Goal: Task Accomplishment & Management: Manage account settings

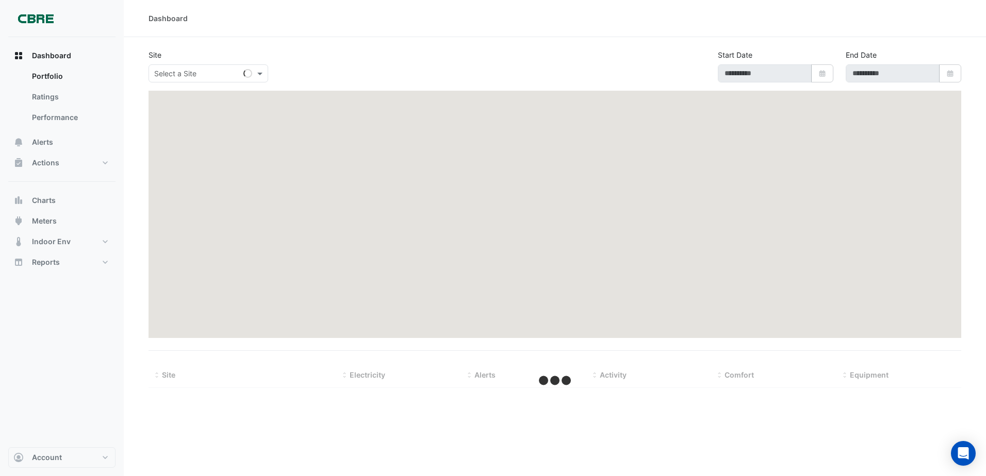
type input "**********"
select select "***"
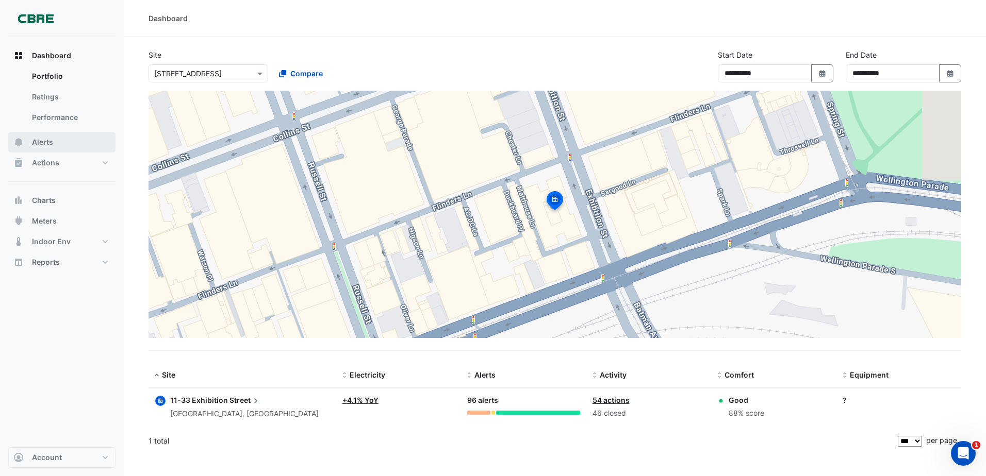
click at [23, 144] on icon "button" at bounding box center [18, 142] width 10 height 10
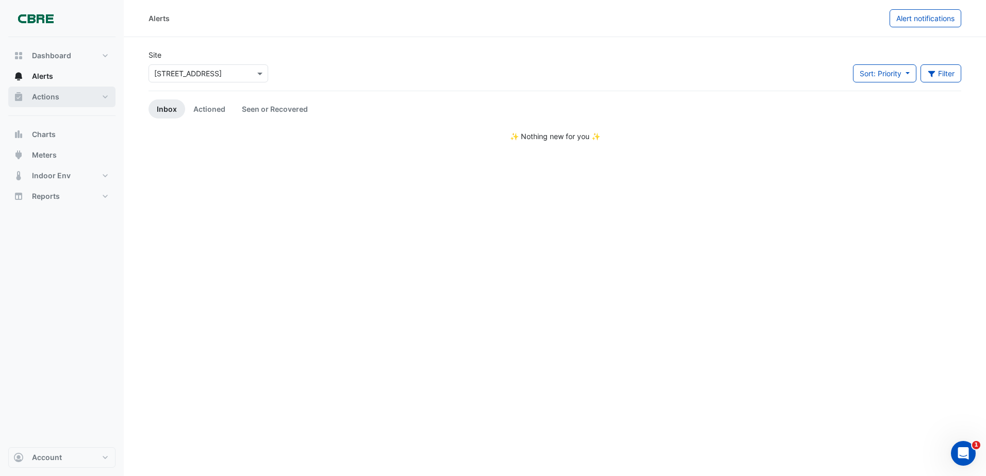
click at [40, 100] on span "Actions" at bounding box center [45, 97] width 27 height 10
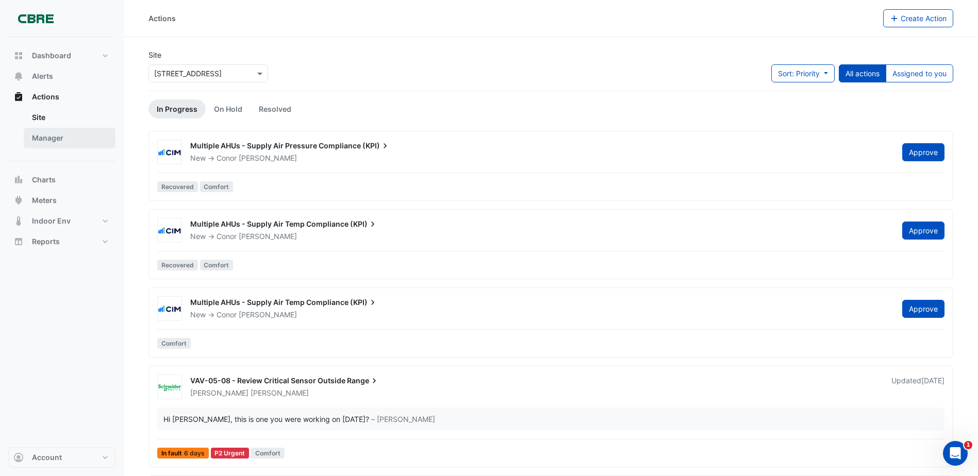
click at [74, 139] on link "Manager" at bounding box center [70, 138] width 92 height 21
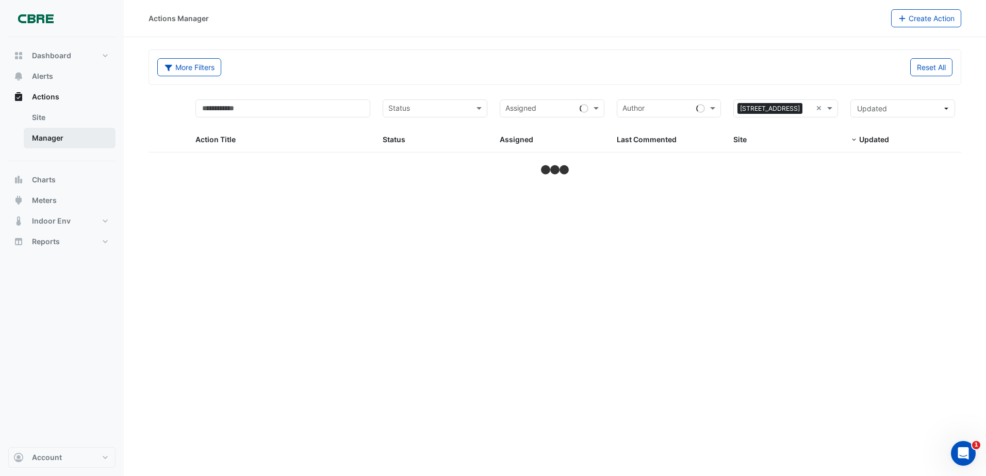
select select "***"
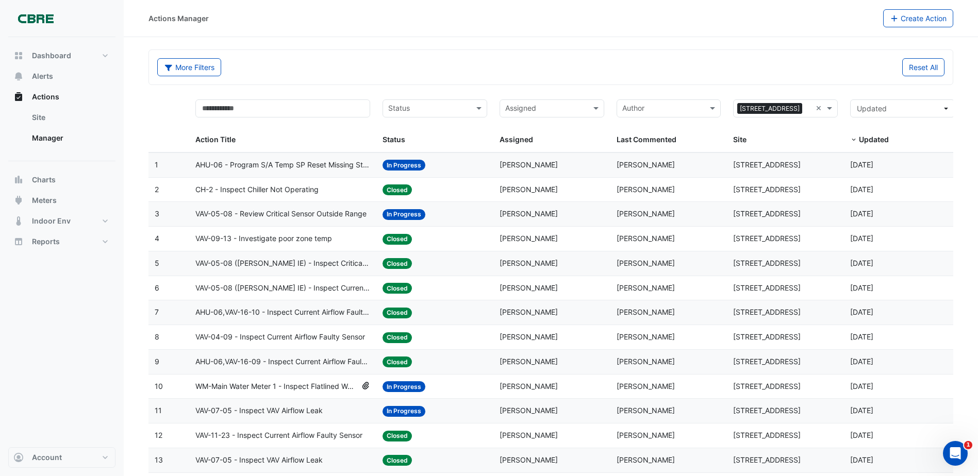
click at [299, 172] on datatable-body-cell "Action Title: AHU-06 - Program S/A Temp SP Reset Missing Strategy (Energy Savin…" at bounding box center [282, 165] width 187 height 24
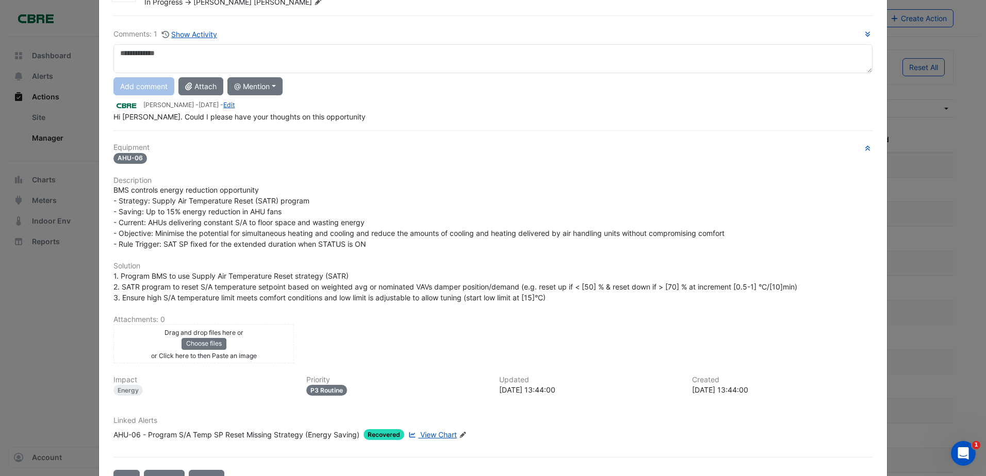
scroll to position [90, 0]
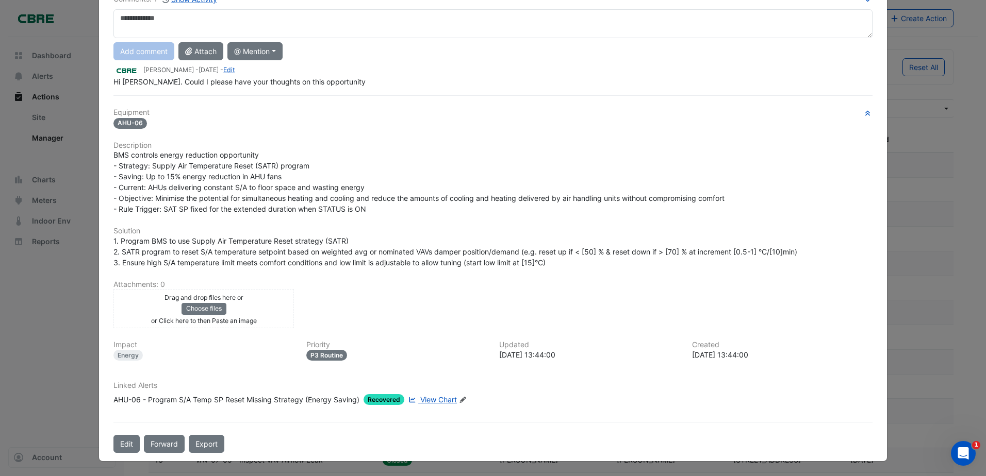
click at [423, 399] on span "View Chart" at bounding box center [438, 399] width 37 height 9
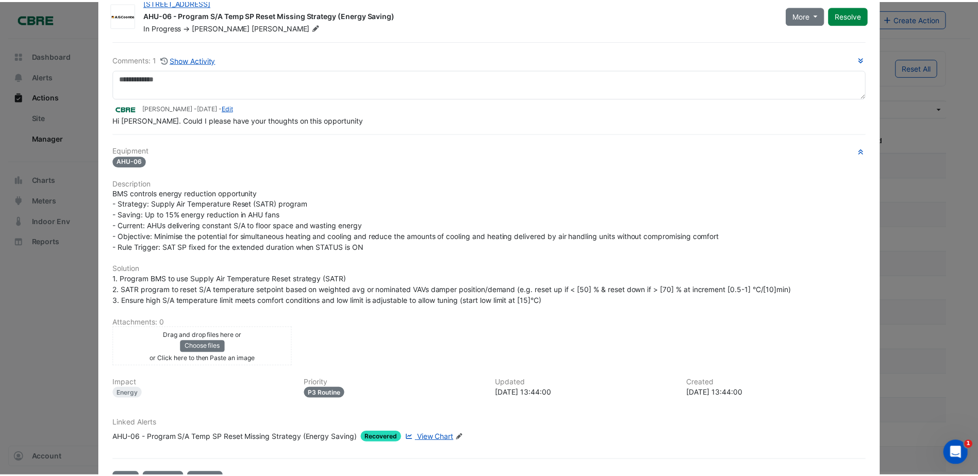
scroll to position [0, 0]
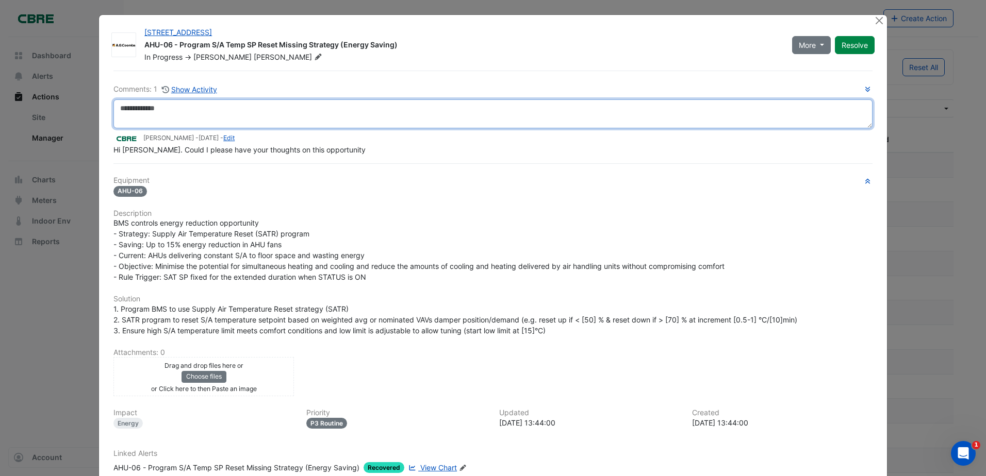
click at [786, 111] on textarea at bounding box center [492, 114] width 759 height 29
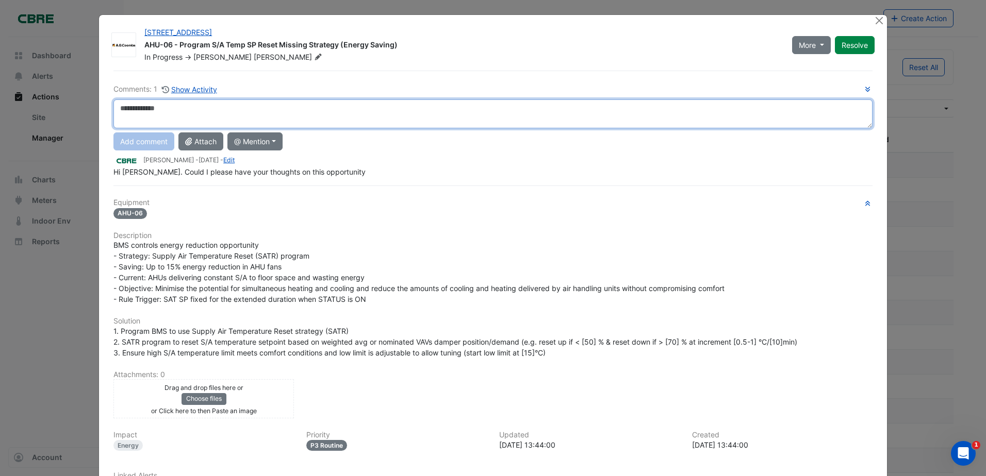
click at [614, 109] on textarea at bounding box center [492, 114] width 759 height 29
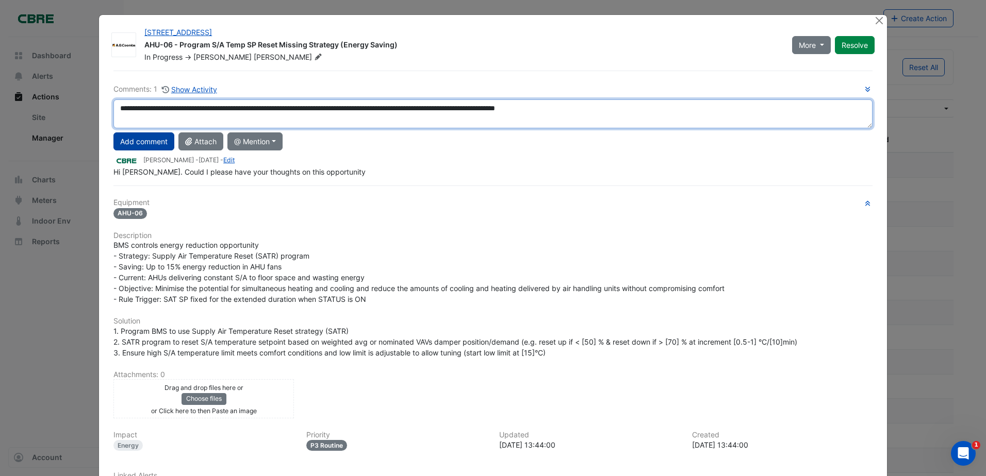
type textarea "**********"
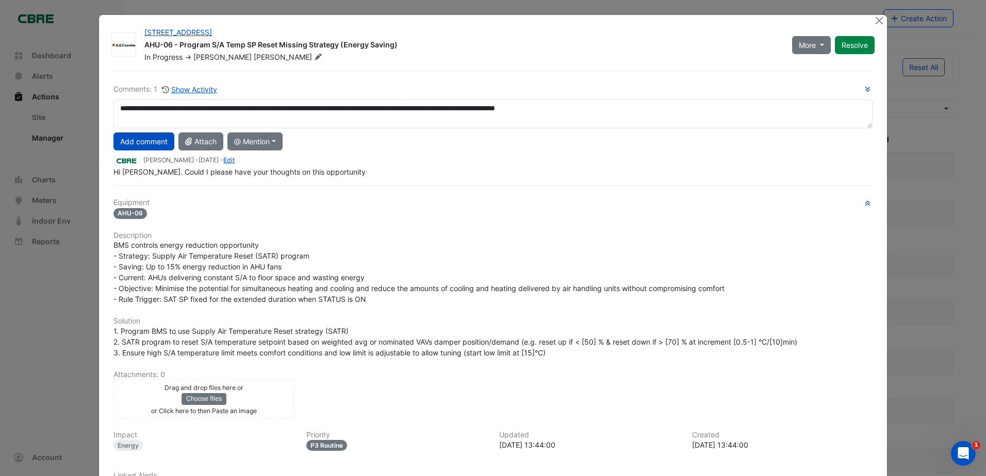
click at [158, 139] on button "Add comment" at bounding box center [143, 142] width 61 height 18
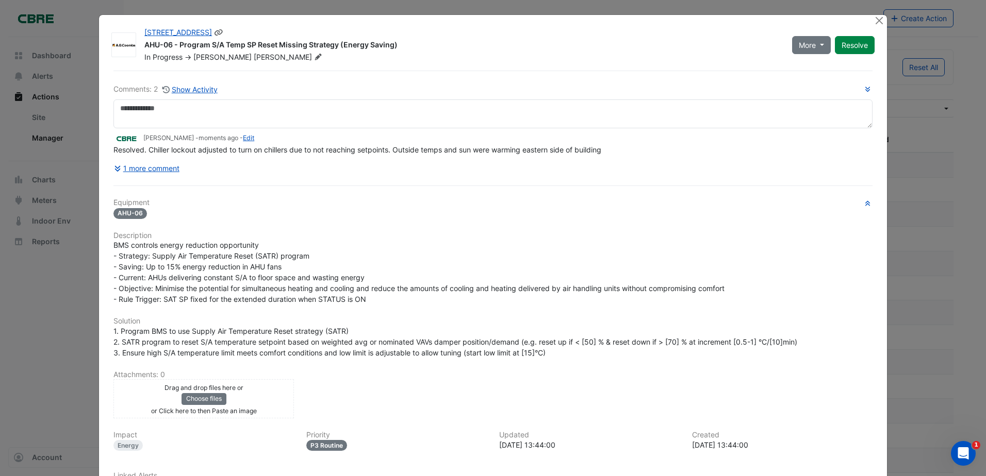
click at [872, 44] on div "More On Hold Not Doing Resolve" at bounding box center [833, 44] width 95 height 35
drag, startPoint x: 855, startPoint y: 42, endPoint x: 843, endPoint y: 66, distance: 27.2
click at [856, 42] on button "Resolve" at bounding box center [855, 45] width 40 height 18
click at [109, 170] on div "Comments: 2 Show Activity [PERSON_NAME] - moments ago - Edit Resolved. Chiller …" at bounding box center [492, 307] width 771 height 473
click at [151, 170] on button "1 more comment" at bounding box center [146, 168] width 67 height 18
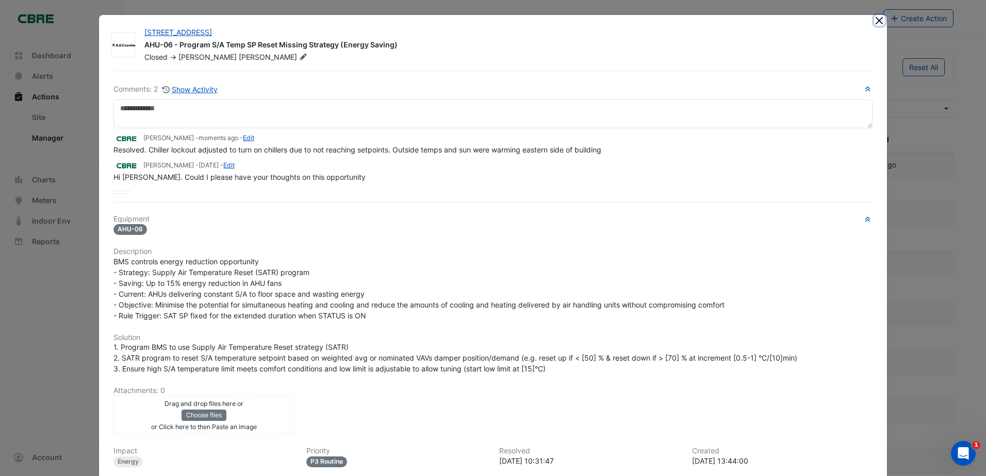
click at [880, 18] on button "Close" at bounding box center [879, 20] width 11 height 11
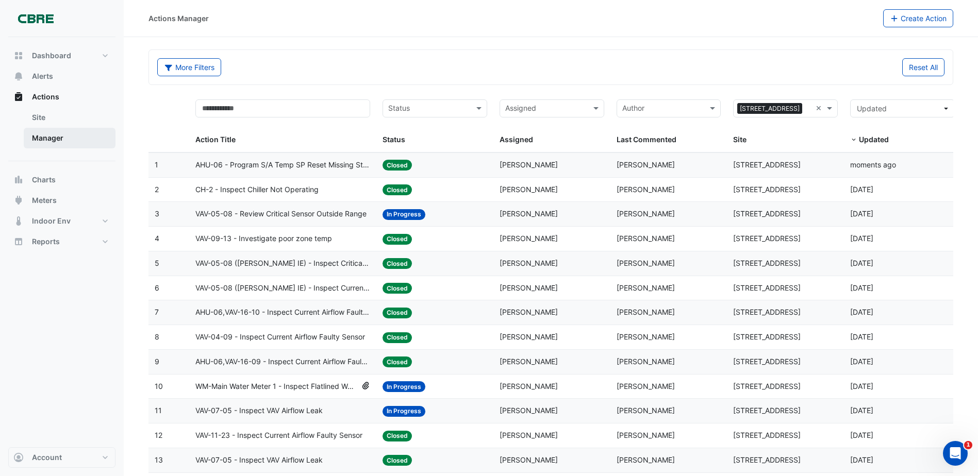
click at [82, 140] on link "Manager" at bounding box center [70, 138] width 92 height 21
click at [454, 106] on input "text" at bounding box center [428, 110] width 81 height 12
click at [423, 142] on span "In Progress" at bounding box center [410, 145] width 38 height 9
click at [75, 73] on button "Alerts" at bounding box center [61, 76] width 107 height 21
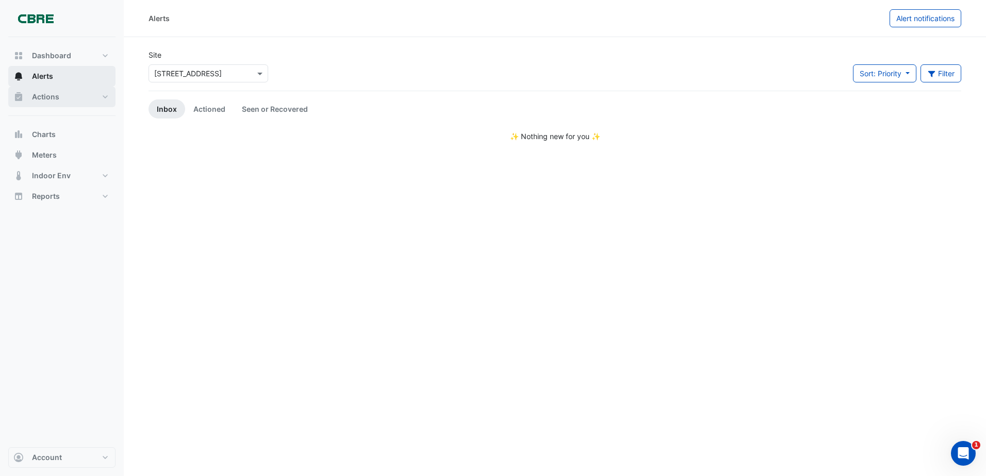
click at [67, 81] on div "Dashboard Portfolio Ratings Performance Alerts Actions Site Manager Charts" at bounding box center [61, 125] width 107 height 161
click at [74, 70] on div "Dashboard Portfolio Ratings Performance Alerts Actions Site Manager Charts" at bounding box center [61, 125] width 107 height 161
click at [70, 62] on button "Dashboard" at bounding box center [61, 55] width 107 height 21
select select "***"
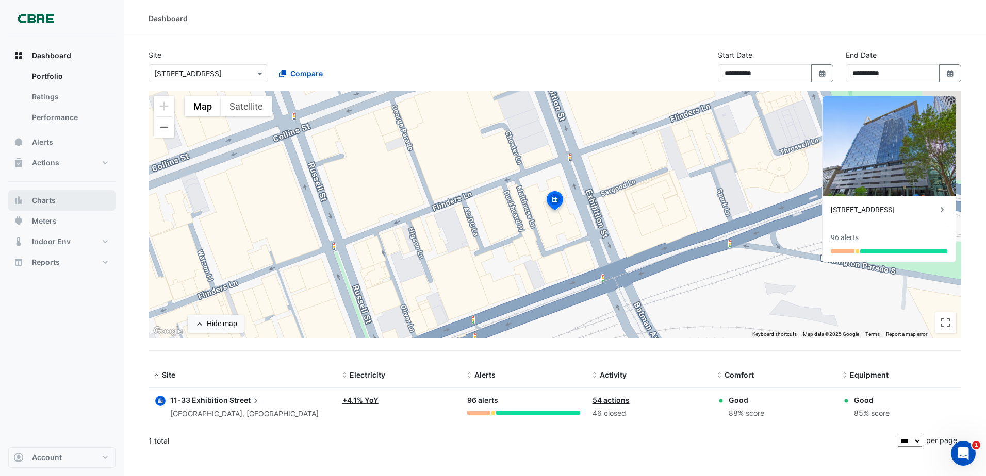
click at [43, 204] on span "Charts" at bounding box center [44, 200] width 24 height 10
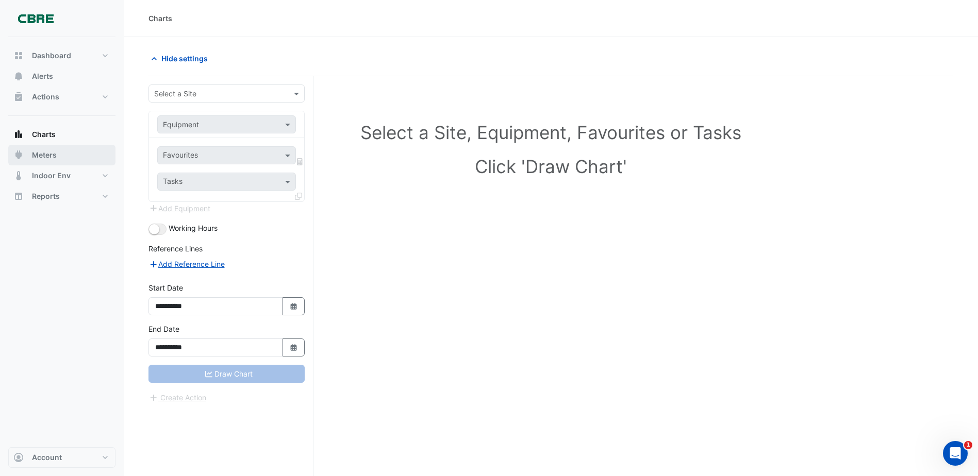
click at [29, 162] on button "Meters" at bounding box center [61, 155] width 107 height 21
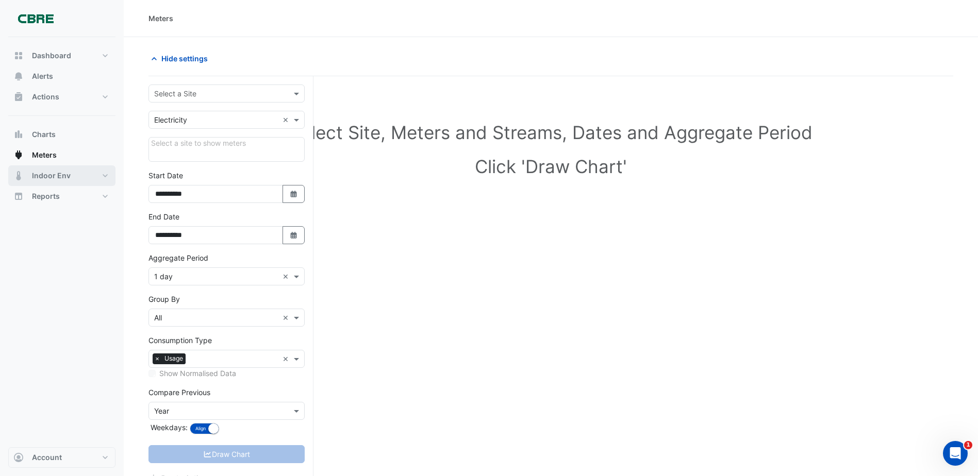
click at [35, 180] on span "Indoor Env" at bounding box center [51, 176] width 39 height 10
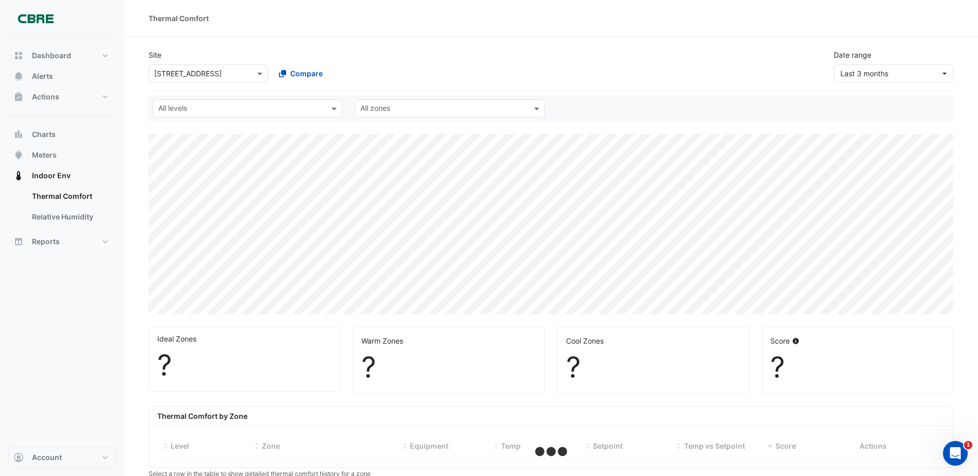
select select "***"
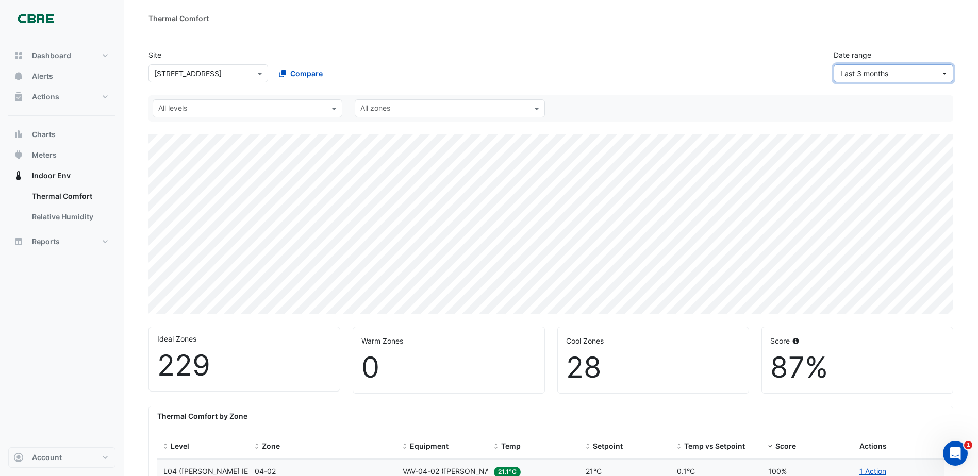
click at [861, 69] on span "Last 3 months" at bounding box center [890, 73] width 100 height 11
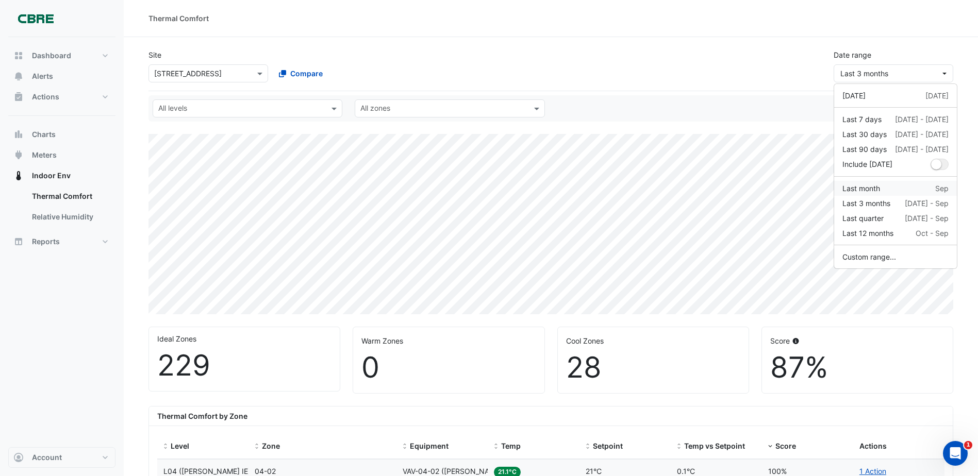
click at [873, 189] on div "Last month" at bounding box center [861, 188] width 38 height 11
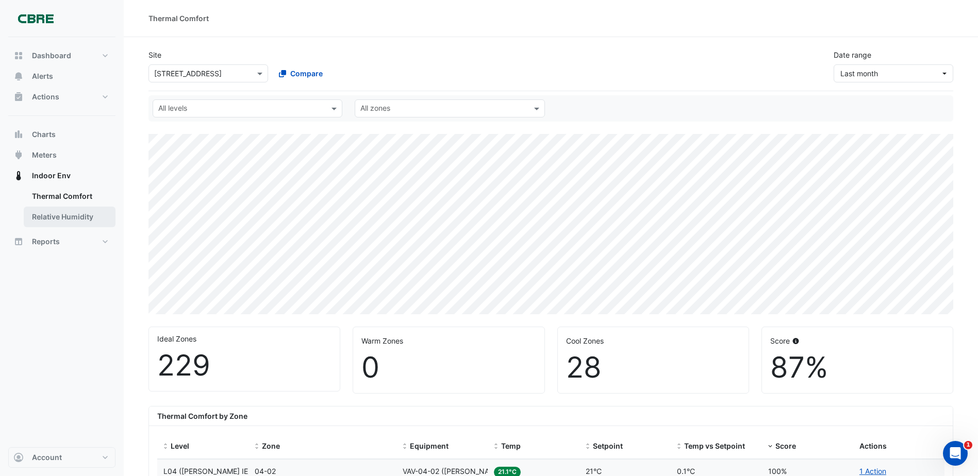
click at [87, 224] on link "Relative Humidity" at bounding box center [70, 217] width 92 height 21
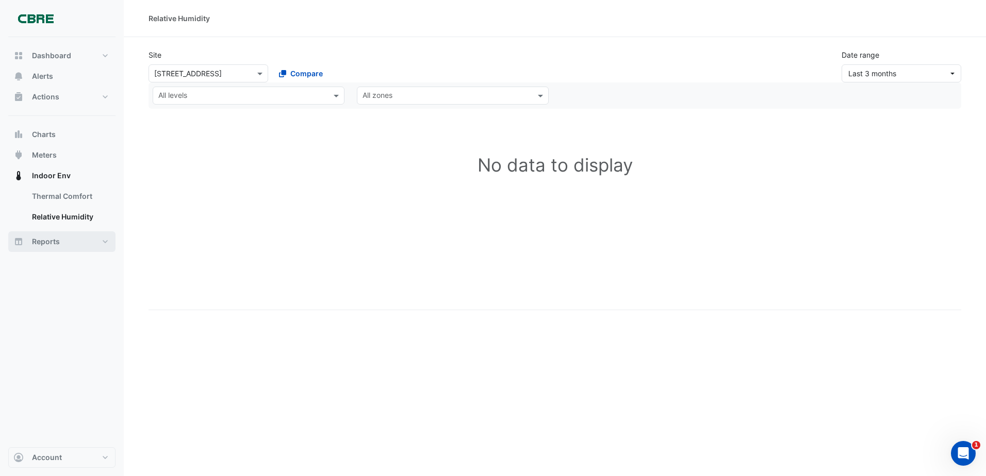
drag, startPoint x: 56, startPoint y: 250, endPoint x: 57, endPoint y: 255, distance: 5.4
click at [56, 251] on button "Reports" at bounding box center [61, 242] width 107 height 21
select select "***"
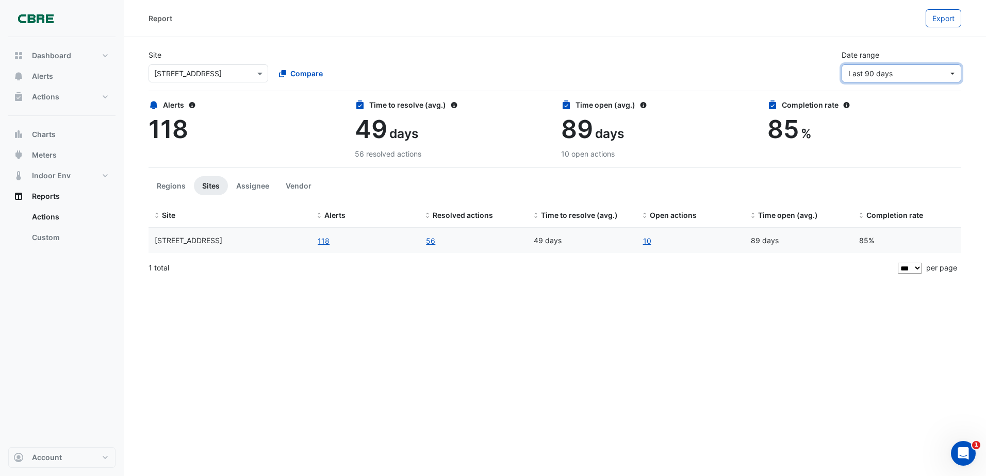
click at [865, 80] on button "Last 90 days" at bounding box center [901, 73] width 120 height 18
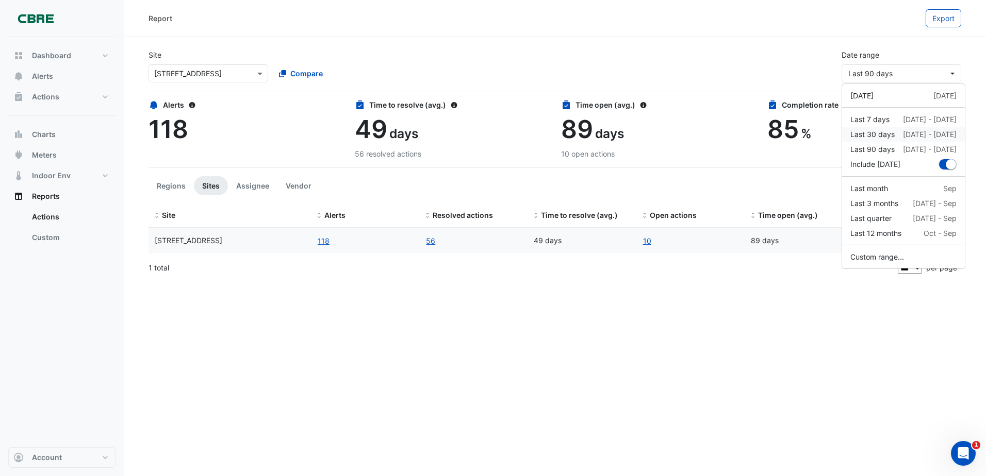
click at [874, 133] on div "Last 30 days" at bounding box center [872, 134] width 44 height 11
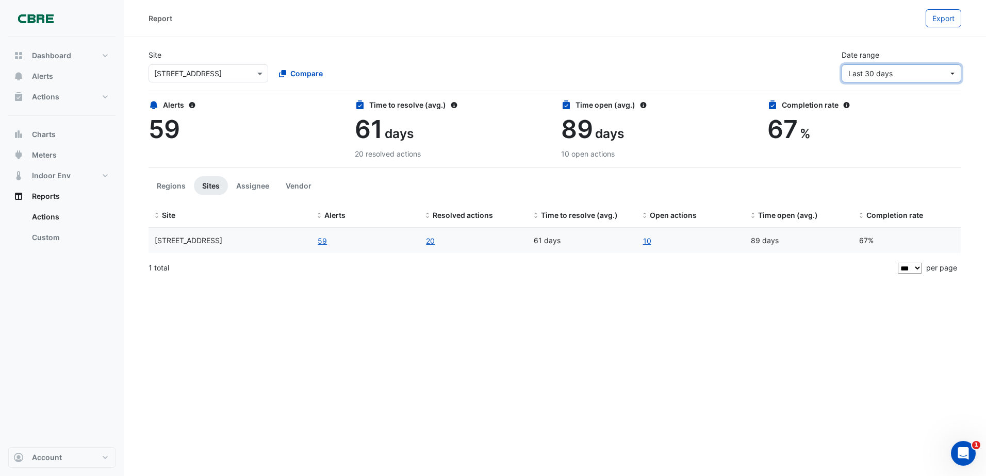
click at [874, 77] on span "Last 30 days" at bounding box center [870, 73] width 44 height 9
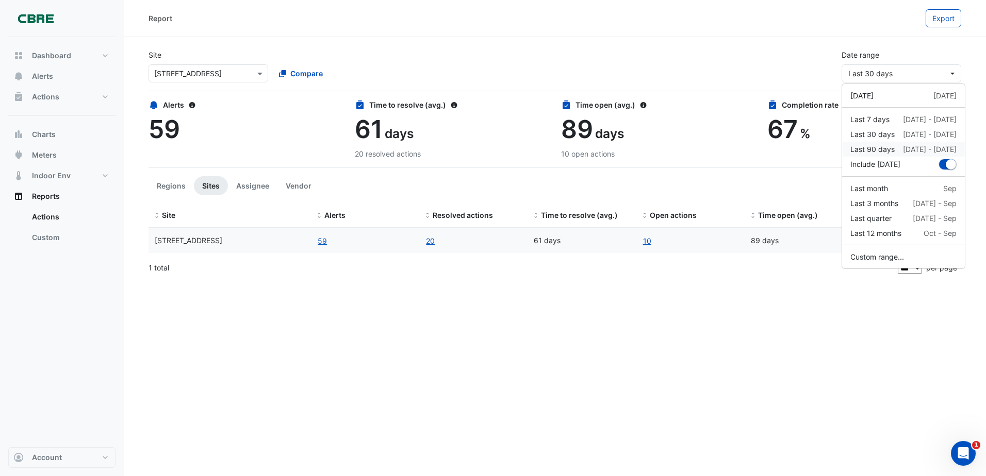
click at [870, 151] on div "Last 90 days" at bounding box center [872, 149] width 44 height 11
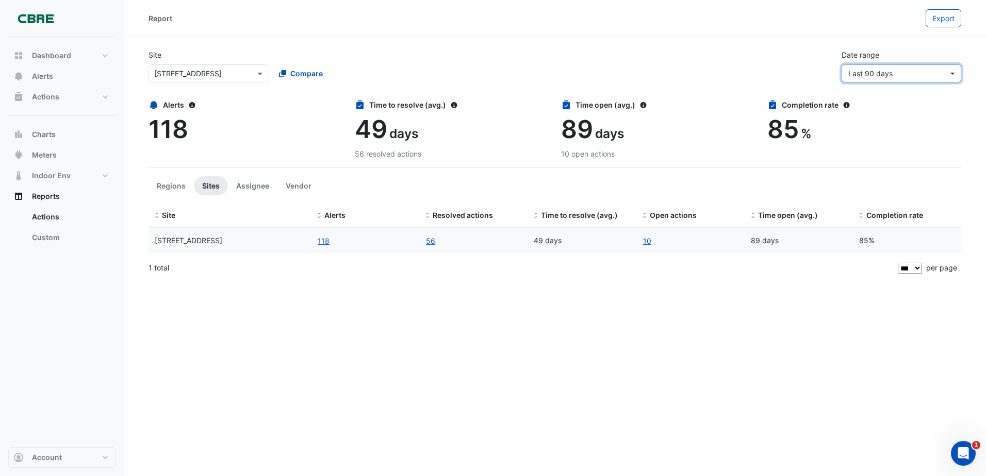
click at [883, 74] on span "Last 90 days" at bounding box center [870, 73] width 44 height 9
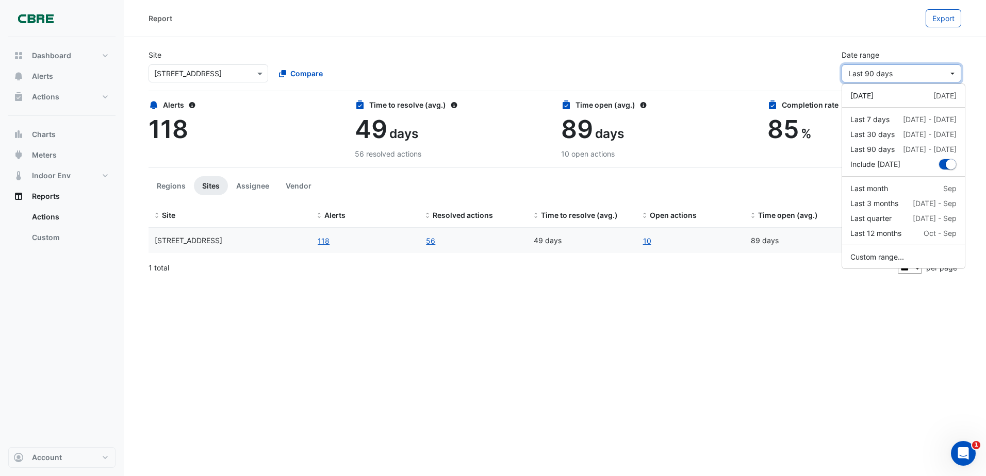
click at [882, 73] on span "Last 90 days" at bounding box center [870, 73] width 44 height 9
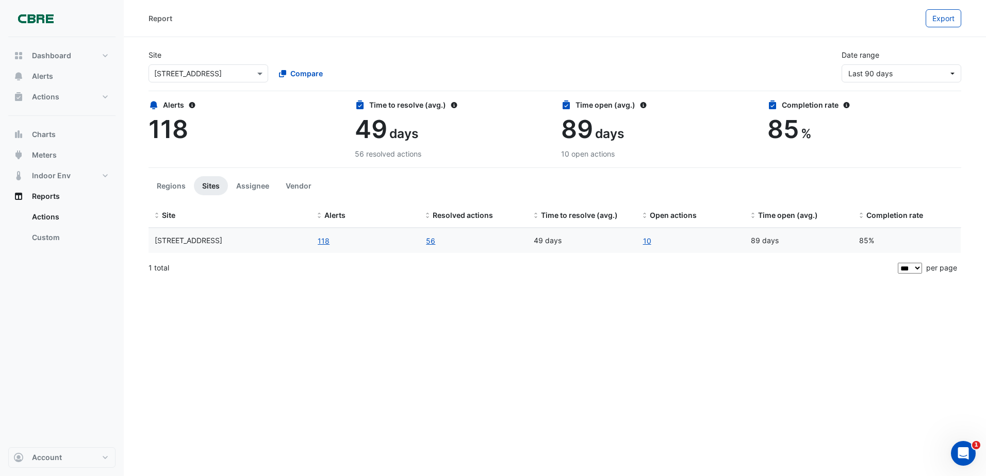
click at [238, 69] on input "text" at bounding box center [198, 74] width 88 height 11
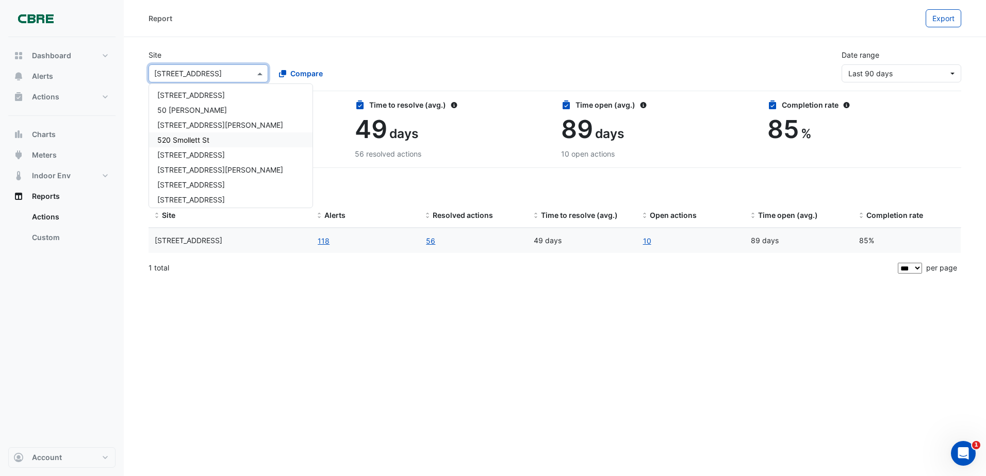
scroll to position [487, 0]
click at [213, 142] on div "[STREET_ADDRESS]" at bounding box center [230, 146] width 163 height 15
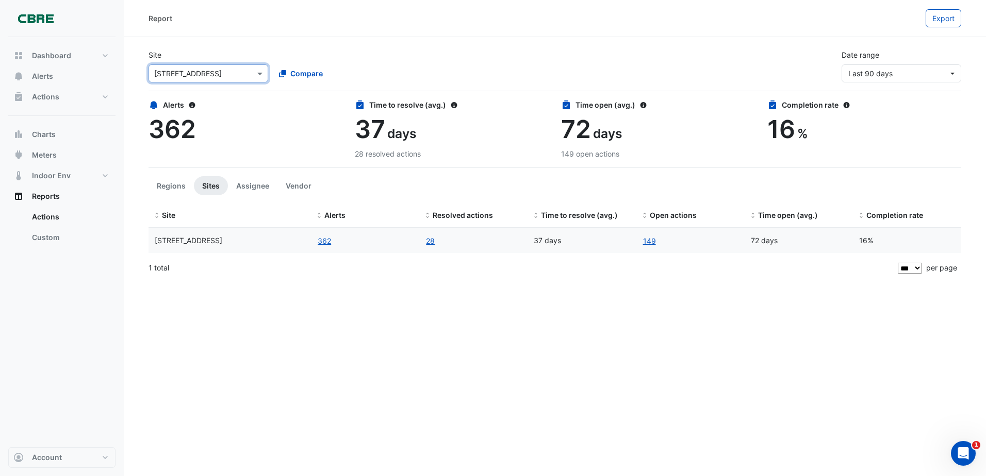
click at [242, 75] on div at bounding box center [208, 74] width 119 height 12
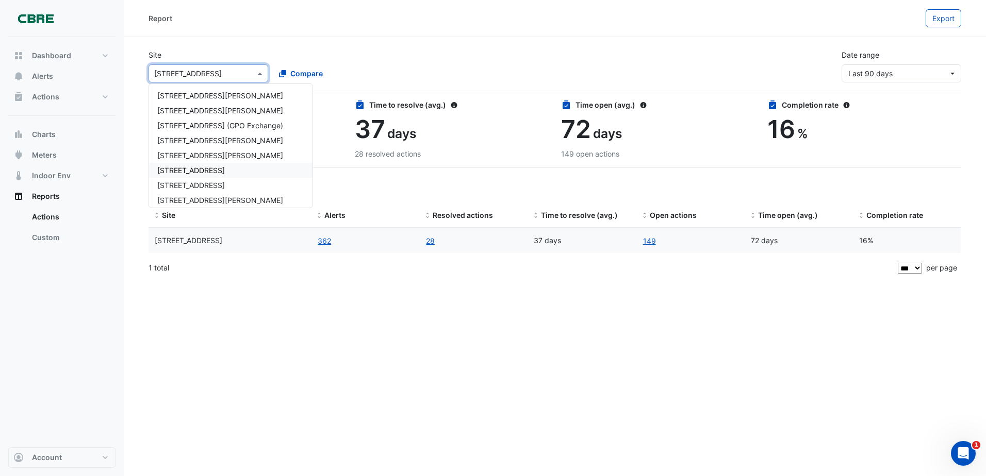
click at [214, 168] on span "[STREET_ADDRESS]" at bounding box center [191, 170] width 68 height 9
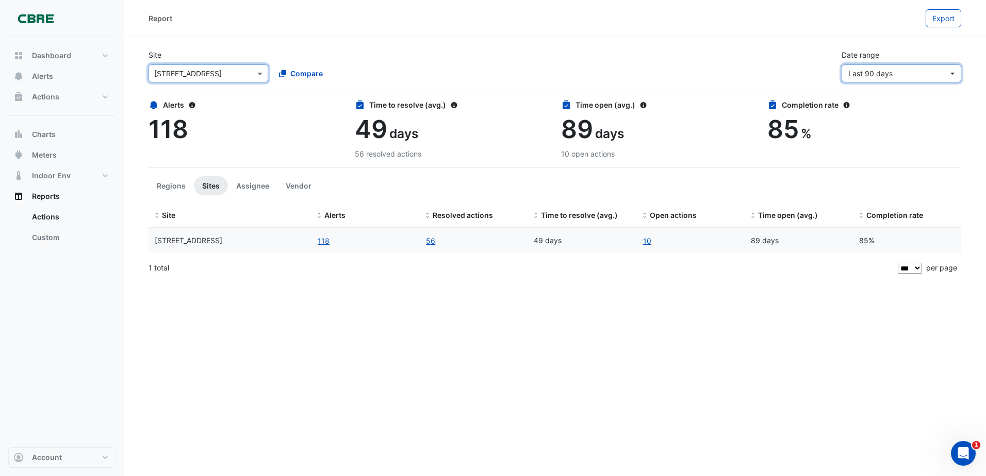
click at [873, 77] on span "Last 90 days" at bounding box center [870, 73] width 44 height 9
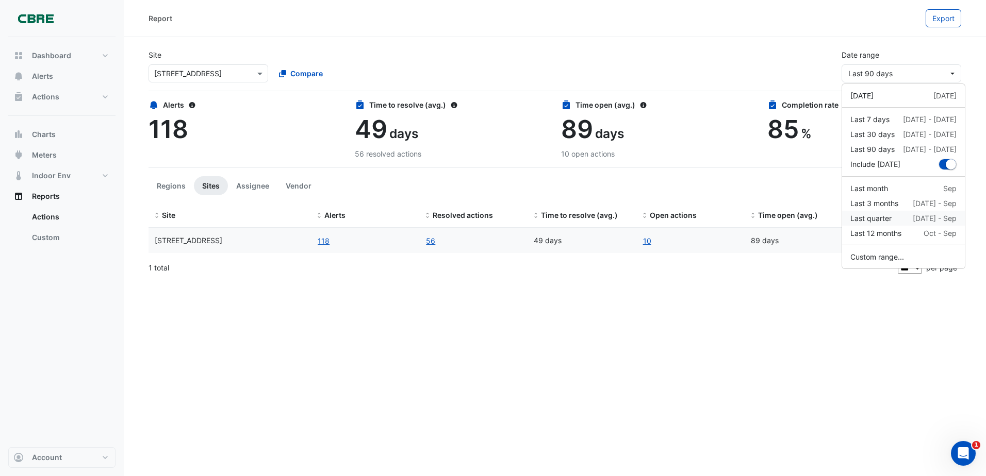
click at [868, 218] on div "Last quarter" at bounding box center [870, 218] width 41 height 11
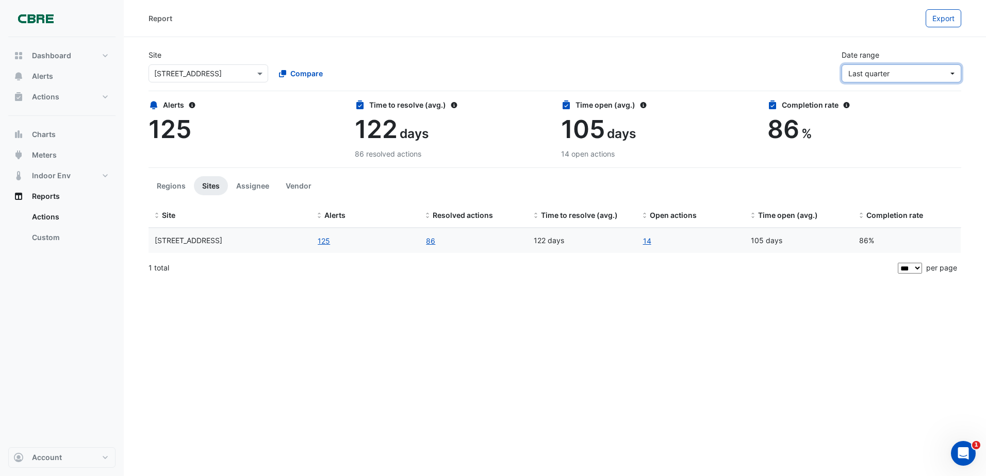
click at [877, 68] on button "Last quarter" at bounding box center [901, 73] width 120 height 18
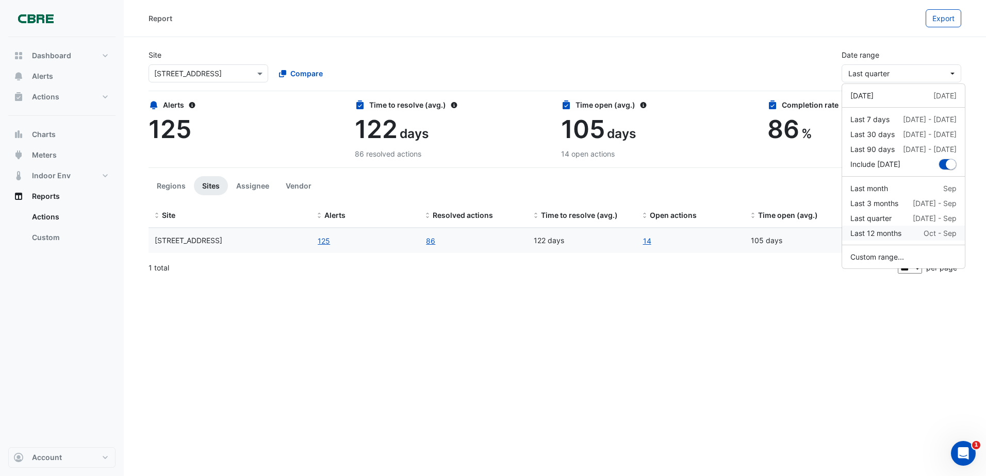
click at [876, 234] on div "Last 12 months" at bounding box center [875, 233] width 51 height 11
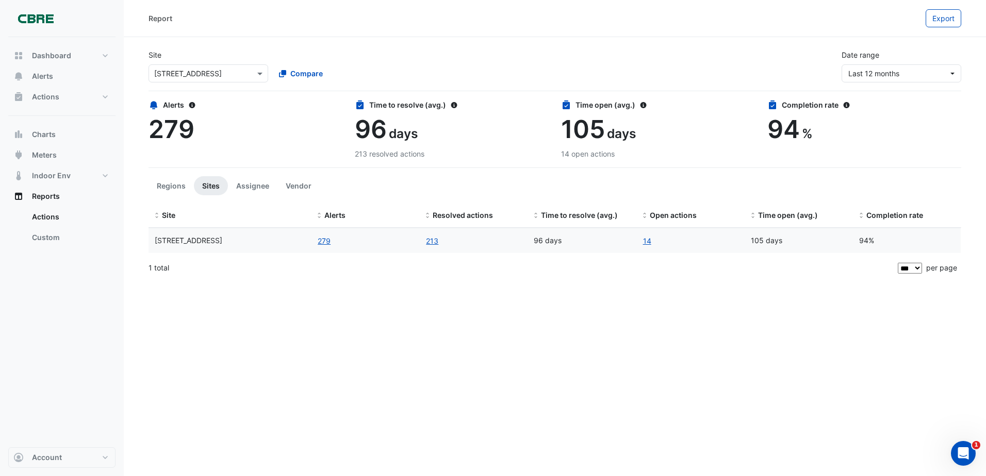
click at [200, 71] on input "text" at bounding box center [198, 74] width 88 height 11
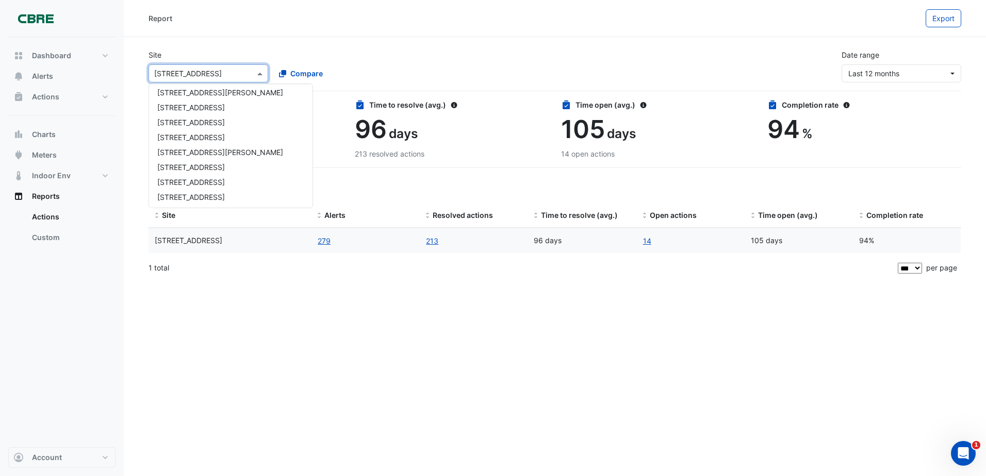
scroll to position [52, 0]
click at [207, 137] on span "[STREET_ADDRESS]" at bounding box center [191, 133] width 68 height 9
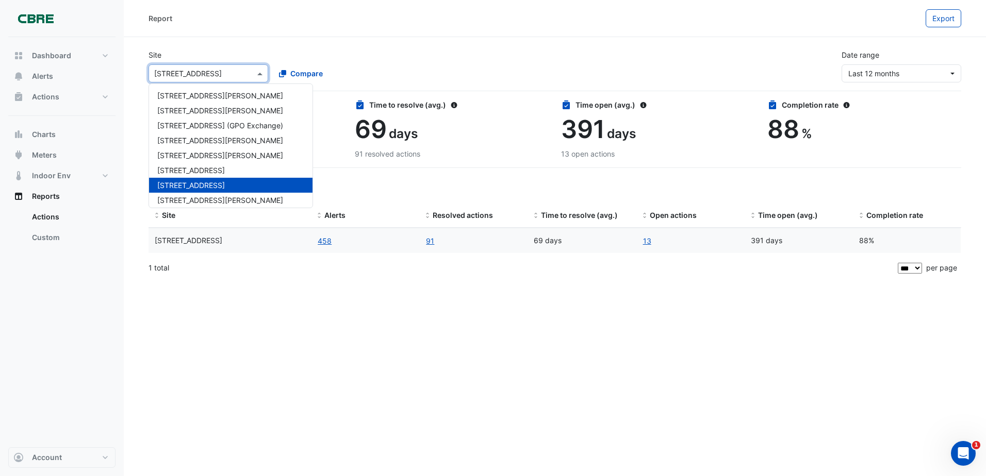
click at [207, 73] on input "text" at bounding box center [198, 74] width 88 height 11
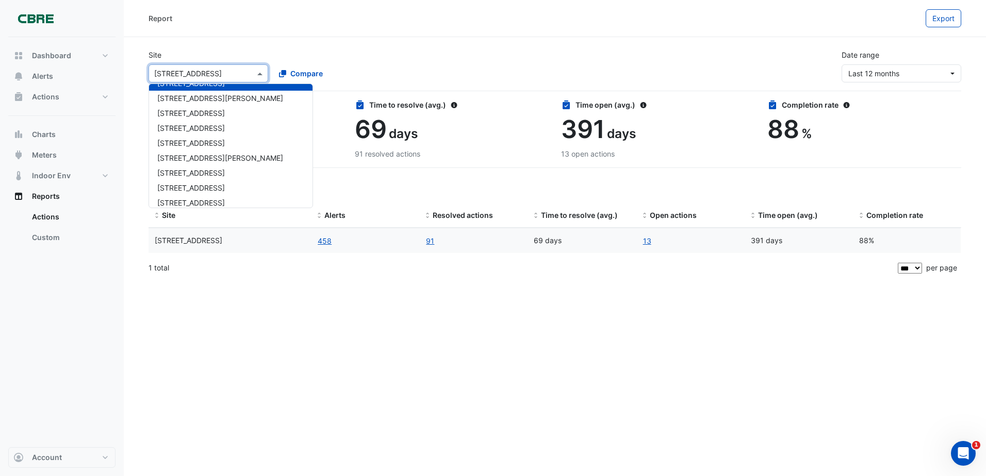
scroll to position [103, 0]
click at [202, 142] on span "[STREET_ADDRESS]" at bounding box center [191, 142] width 68 height 9
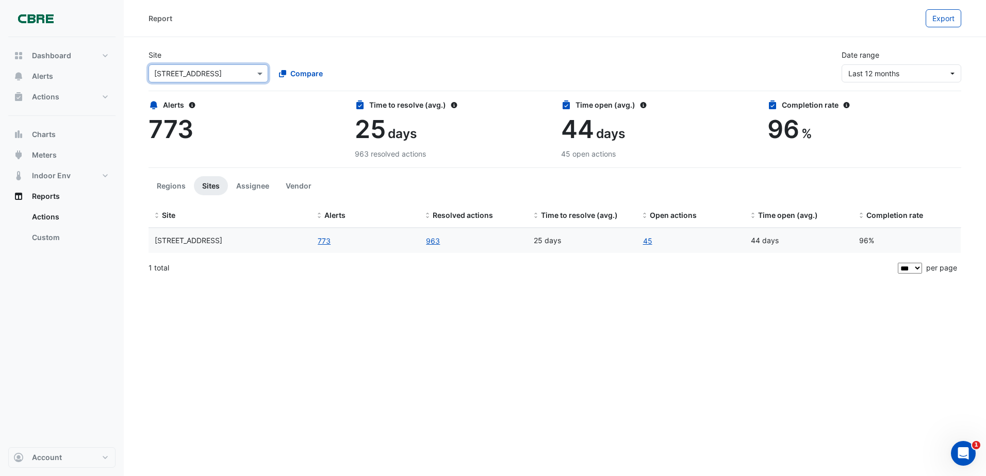
click at [217, 78] on input "text" at bounding box center [198, 74] width 88 height 11
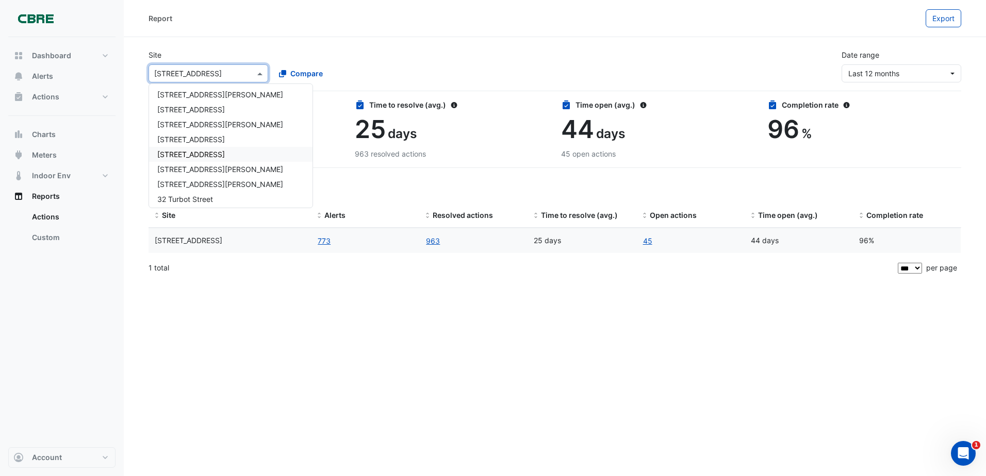
scroll to position [411, 0]
click at [206, 91] on span "[STREET_ADDRESS]" at bounding box center [191, 88] width 68 height 9
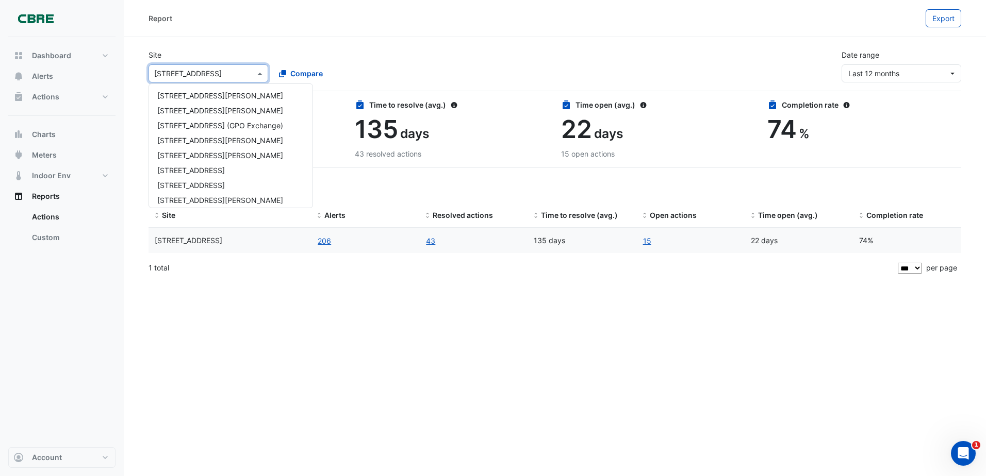
click at [213, 77] on input "text" at bounding box center [198, 74] width 88 height 11
click at [196, 96] on span "[STREET_ADDRESS][PERSON_NAME]" at bounding box center [220, 94] width 126 height 9
click at [198, 81] on div "× [STREET_ADDRESS][PERSON_NAME]" at bounding box center [208, 73] width 120 height 18
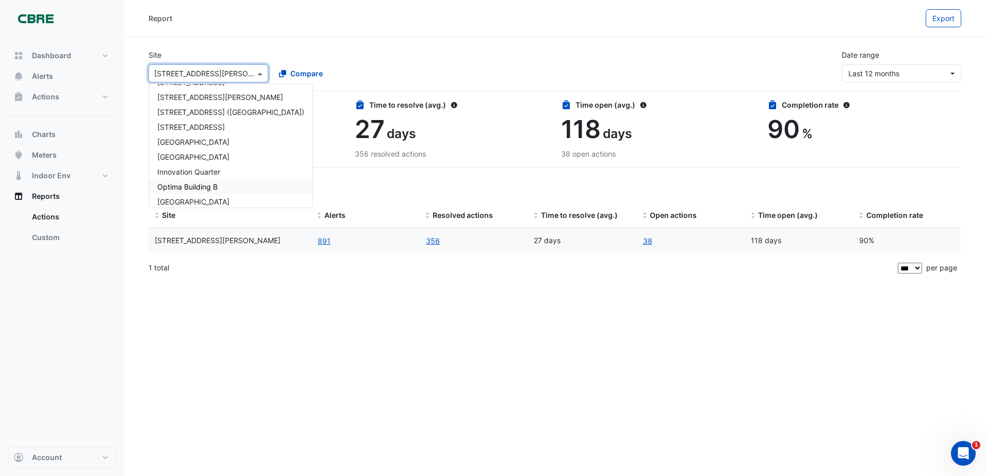
scroll to position [797, 0]
click at [170, 126] on div "[STREET_ADDRESS]" at bounding box center [230, 121] width 163 height 15
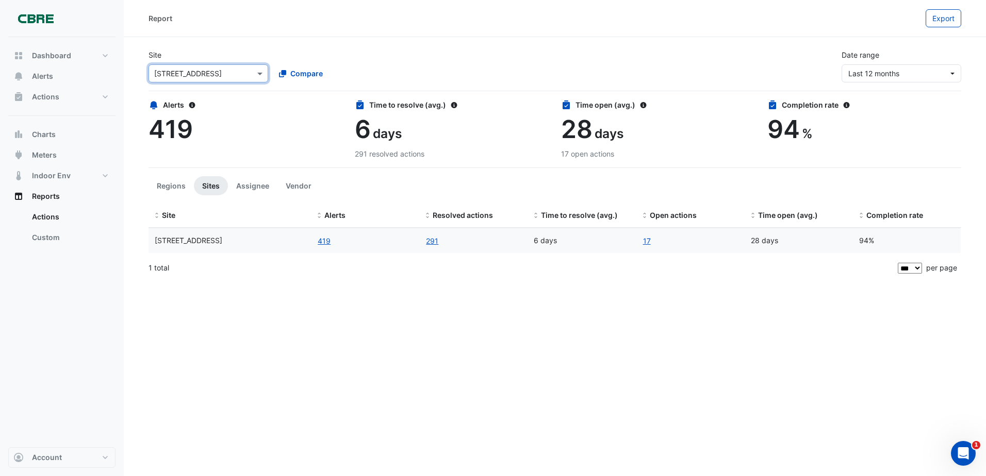
click at [189, 81] on div "× [STREET_ADDRESS]" at bounding box center [208, 73] width 120 height 18
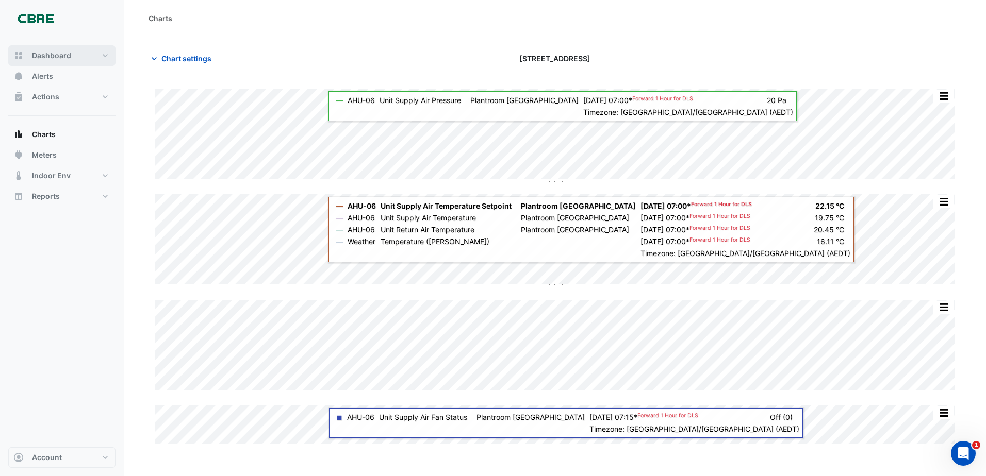
click at [45, 51] on span "Dashboard" at bounding box center [51, 56] width 39 height 10
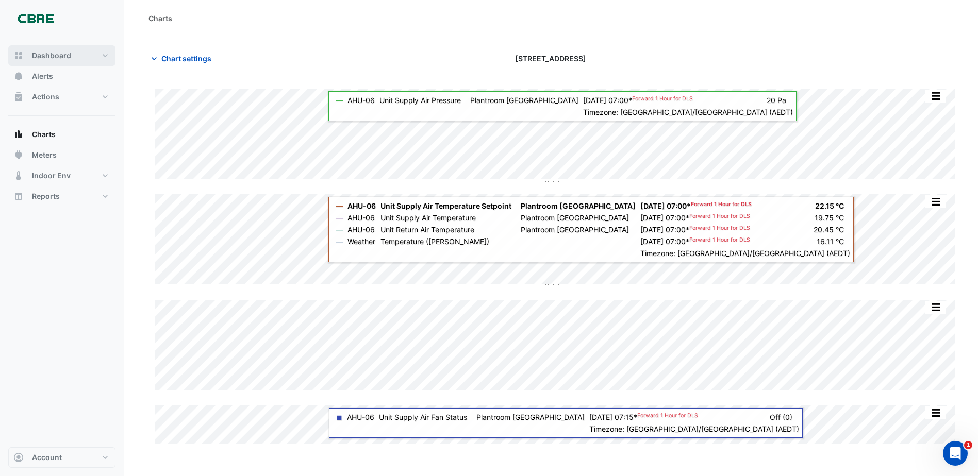
select select "***"
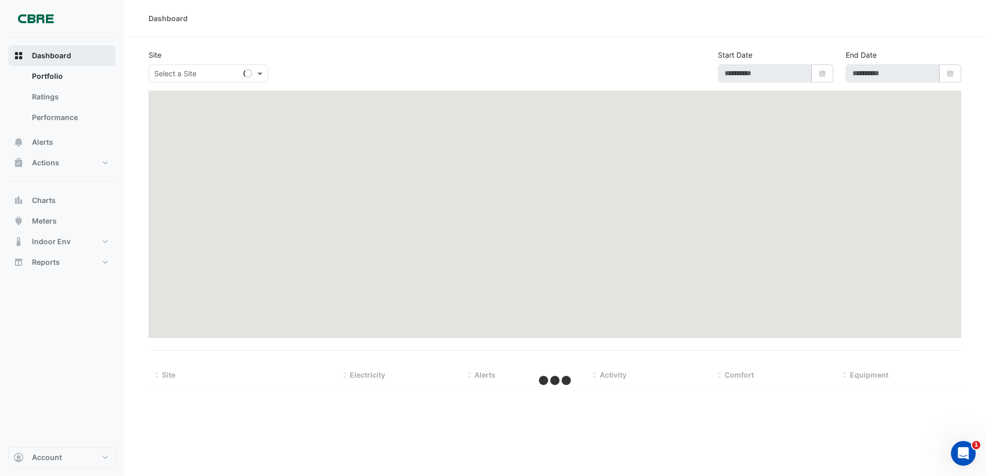
type input "**********"
select select "***"
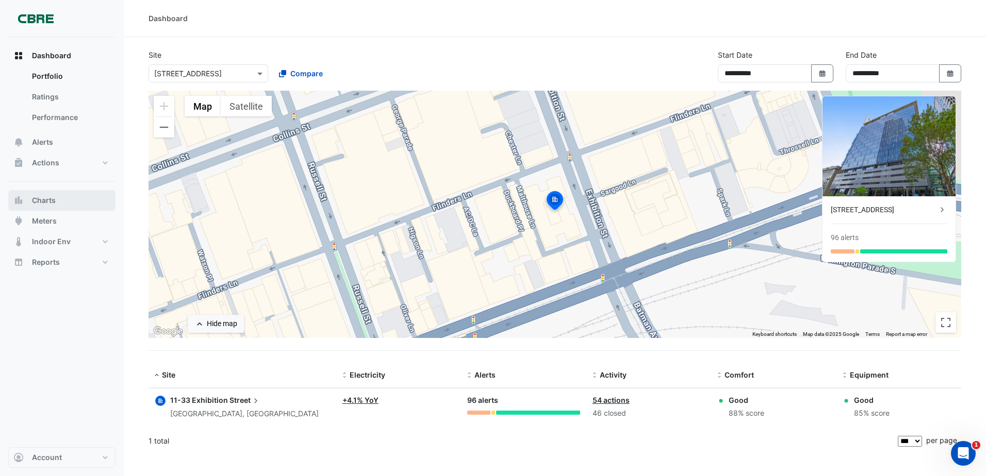
click at [39, 207] on button "Charts" at bounding box center [61, 200] width 107 height 21
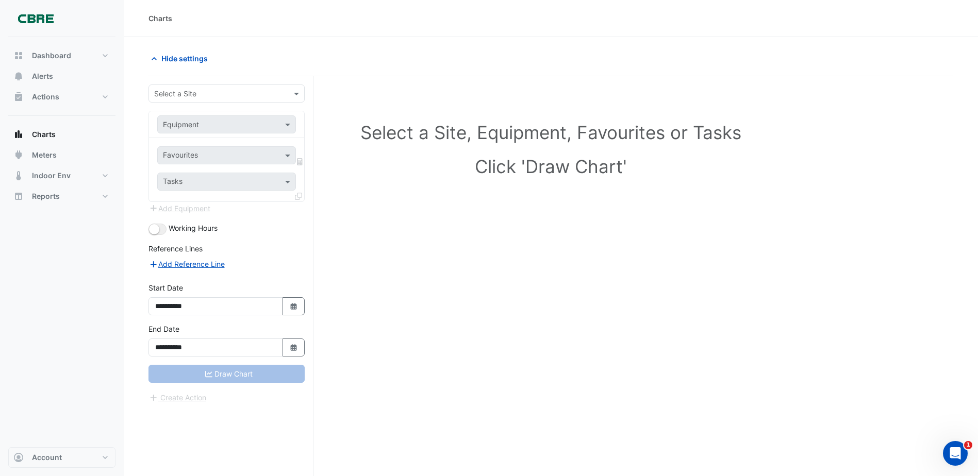
click at [210, 98] on div "Select a Site" at bounding box center [218, 93] width 138 height 11
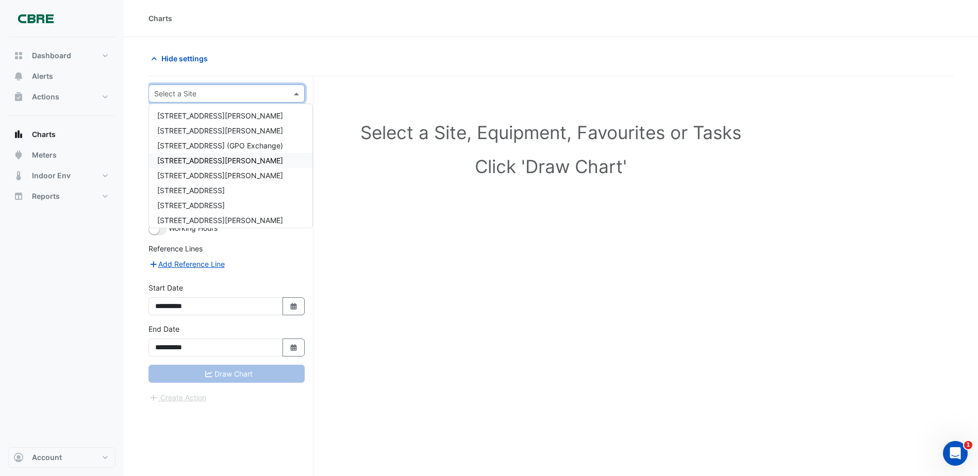
click at [472, 208] on div "Select a Site, Equipment, Favourites or Tasks Click 'Draw Chart'" at bounding box center [551, 152] width 792 height 126
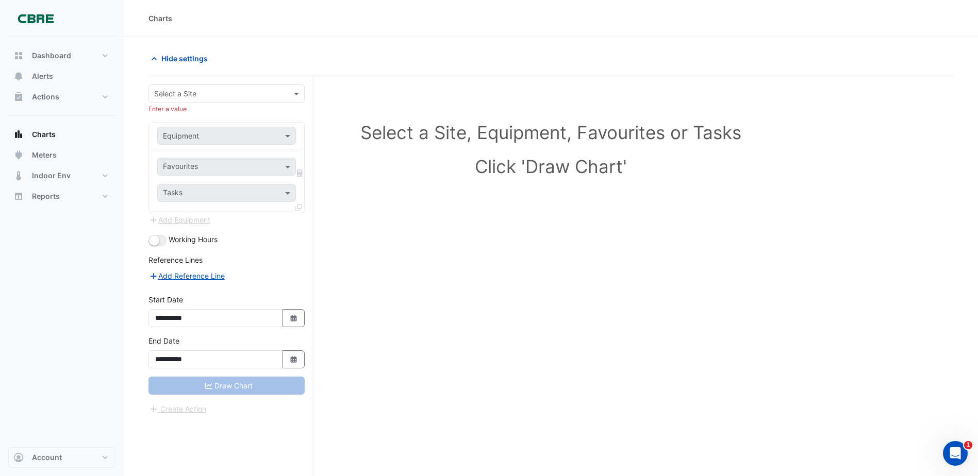
drag, startPoint x: 205, startPoint y: 89, endPoint x: 214, endPoint y: 101, distance: 15.1
click at [205, 89] on input "text" at bounding box center [216, 94] width 124 height 11
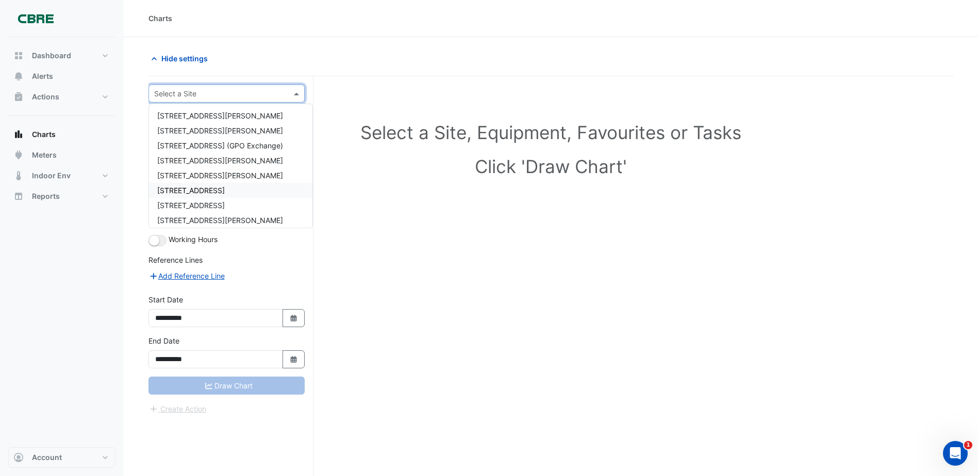
click at [239, 190] on div "[STREET_ADDRESS]" at bounding box center [230, 190] width 163 height 15
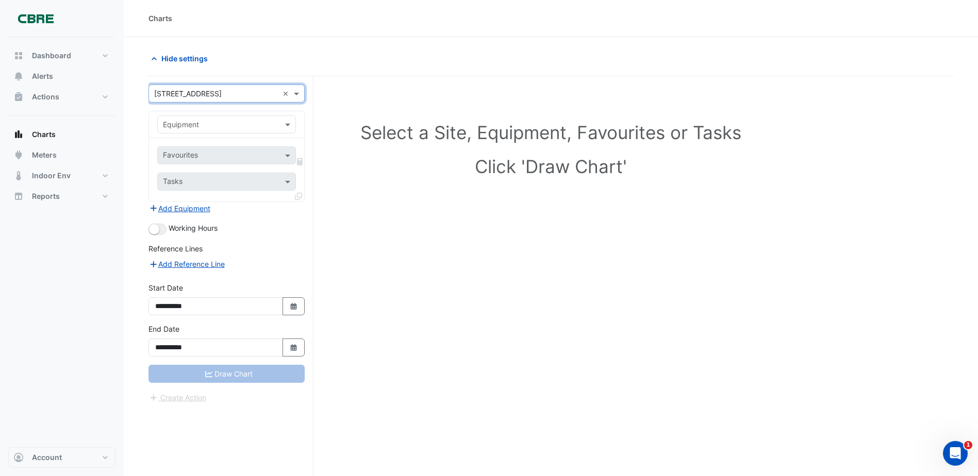
click at [212, 135] on div "Equipment" at bounding box center [226, 124] width 155 height 27
click at [210, 131] on div "Equipment" at bounding box center [226, 124] width 139 height 18
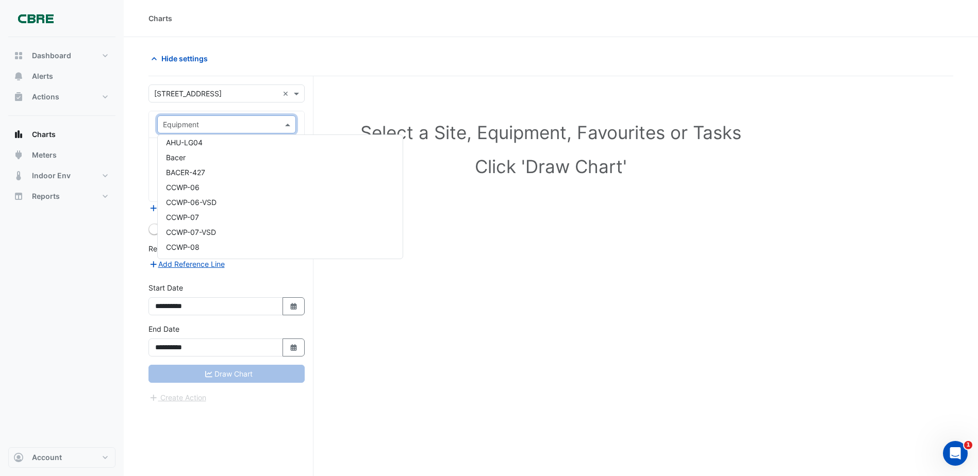
scroll to position [206, 0]
click at [350, 71] on div "Hide settings" at bounding box center [550, 62] width 805 height 27
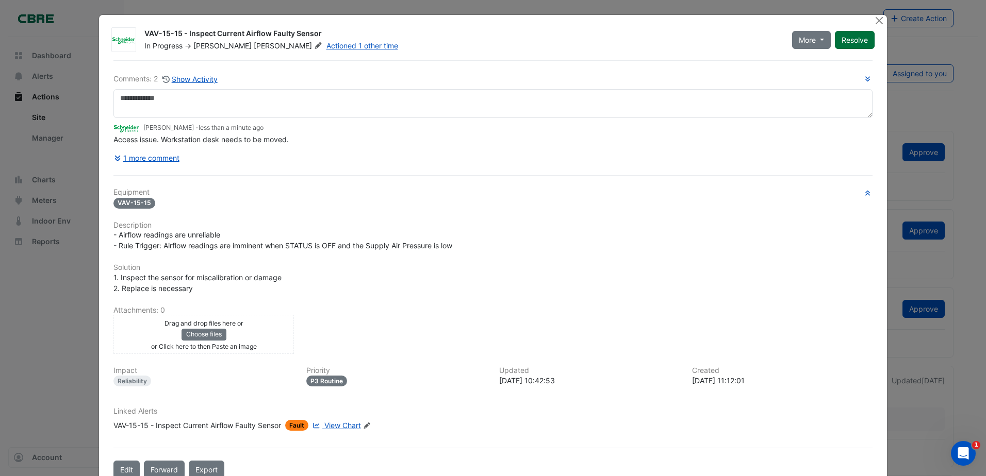
click at [857, 43] on button "Resolve" at bounding box center [855, 40] width 40 height 18
click at [140, 155] on button "1 more comment" at bounding box center [146, 158] width 67 height 18
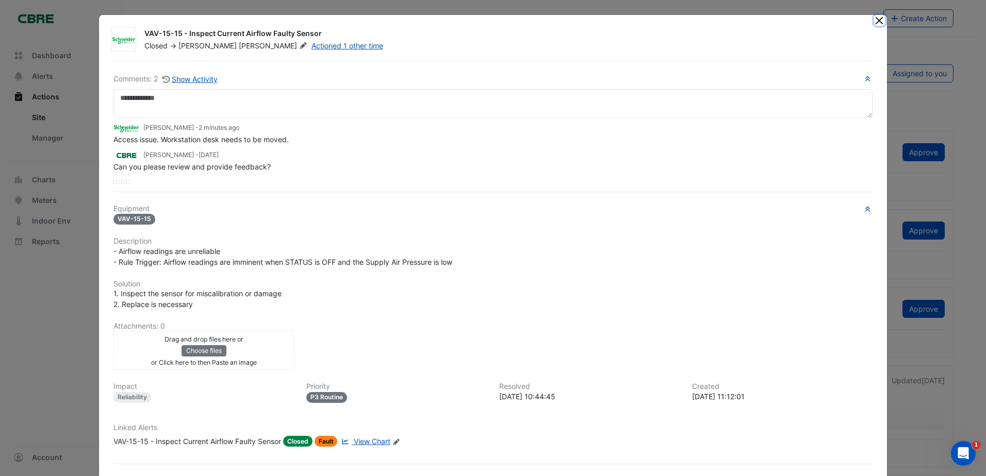
click at [875, 22] on button "Close" at bounding box center [879, 20] width 11 height 11
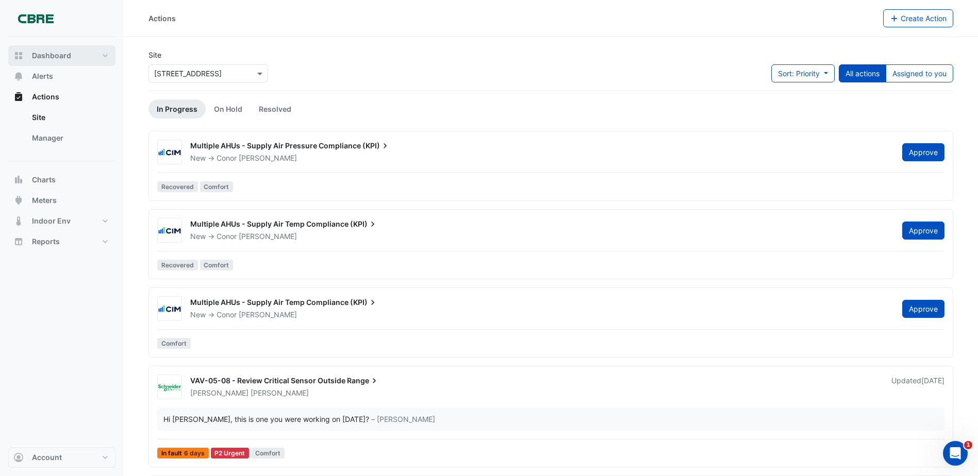
click at [71, 55] on button "Dashboard" at bounding box center [61, 55] width 107 height 21
select select "***"
